Goal: Information Seeking & Learning: Understand process/instructions

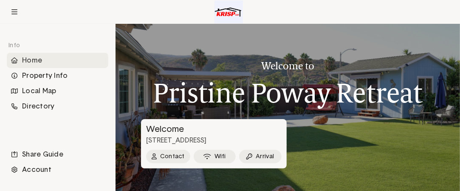
scroll to position [30, 0]
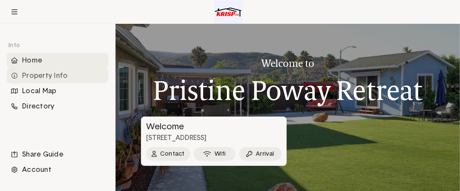
click at [53, 76] on div "Property Info" at bounding box center [58, 75] width 102 height 15
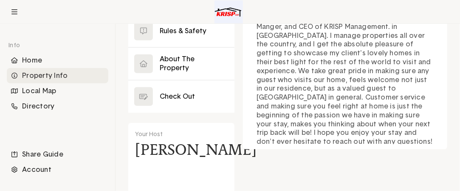
scroll to position [133, 0]
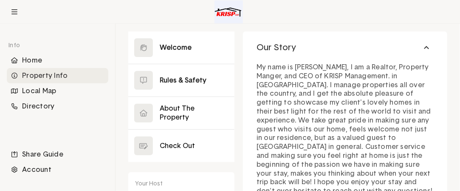
click at [181, 79] on button at bounding box center [181, 80] width 106 height 32
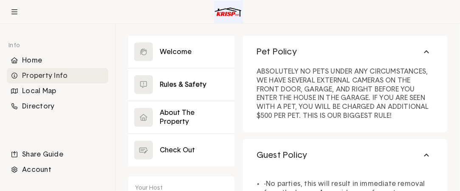
scroll to position [122, 0]
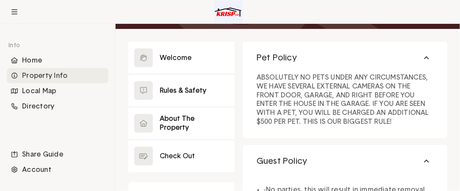
click at [175, 119] on button at bounding box center [181, 123] width 106 height 32
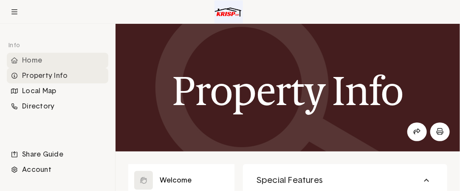
click at [32, 58] on div "Home" at bounding box center [58, 60] width 102 height 15
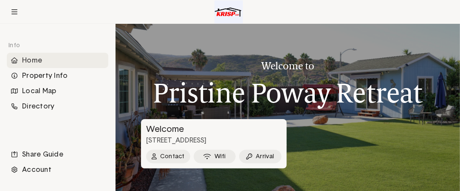
scroll to position [30, 0]
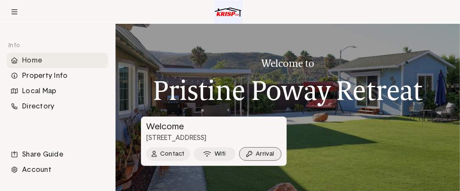
click at [261, 152] on button "Arrival" at bounding box center [260, 154] width 42 height 14
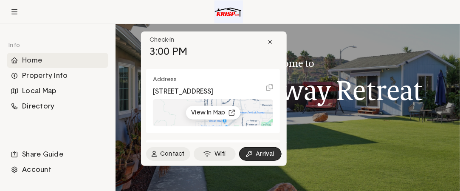
scroll to position [0, 0]
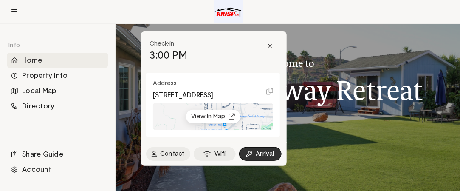
click at [332, 48] on div "Welcome to [GEOGRAPHIC_DATA] Retreat" at bounding box center [288, 76] width 270 height 105
click at [269, 96] on icon at bounding box center [269, 91] width 7 height 9
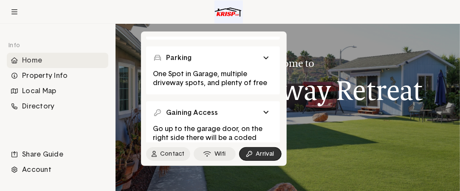
scroll to position [159, 0]
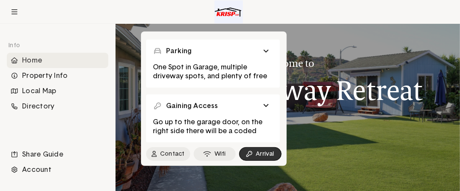
click at [266, 105] on span at bounding box center [264, 106] width 3 height 2
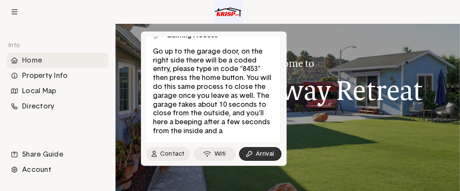
scroll to position [227, 0]
